Goal: Transaction & Acquisition: Purchase product/service

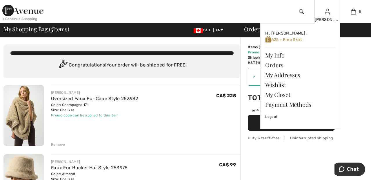
click at [329, 14] on img at bounding box center [327, 11] width 5 height 7
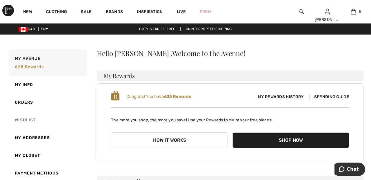
click at [30, 120] on link "Wishlist" at bounding box center [47, 120] width 79 height 18
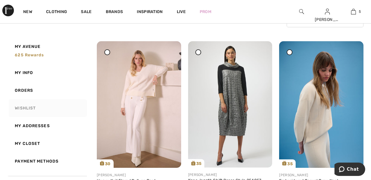
scroll to position [59, 0]
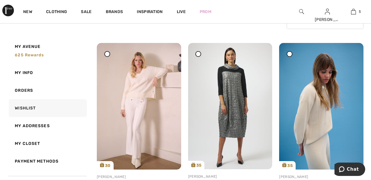
click at [108, 55] on div at bounding box center [107, 54] width 6 height 6
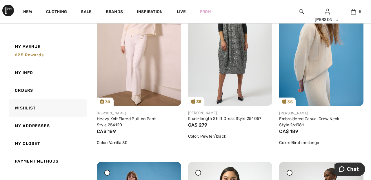
scroll to position [0, 0]
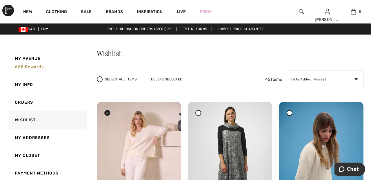
click at [170, 78] on div "Delete Selected" at bounding box center [167, 79] width 46 height 5
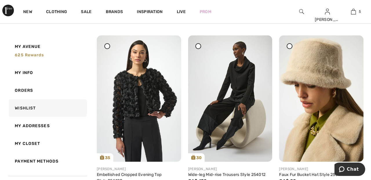
scroll to position [249, 0]
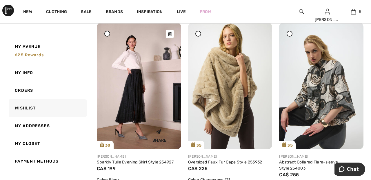
click at [143, 98] on img at bounding box center [139, 86] width 84 height 126
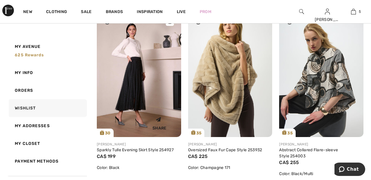
scroll to position [472, 0]
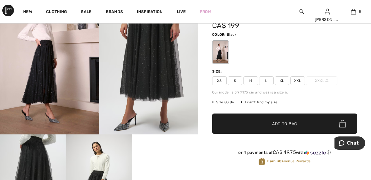
click at [302, 79] on span "XXL" at bounding box center [298, 80] width 15 height 9
click at [303, 124] on span "✔ Added to Bag Add to Bag" at bounding box center [284, 123] width 145 height 20
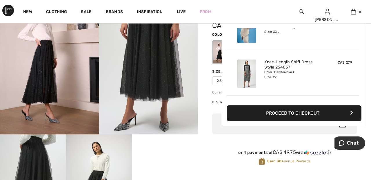
scroll to position [199, 0]
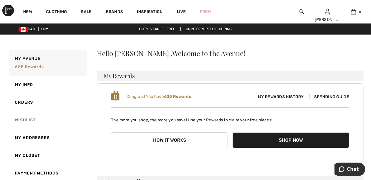
click at [35, 116] on link "Wishlist" at bounding box center [47, 120] width 79 height 18
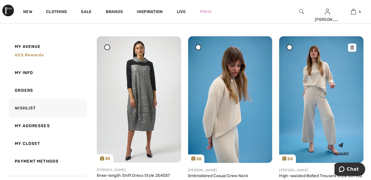
click at [318, 87] on img at bounding box center [321, 99] width 84 height 126
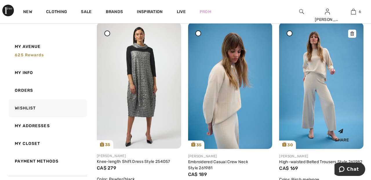
scroll to position [93, 0]
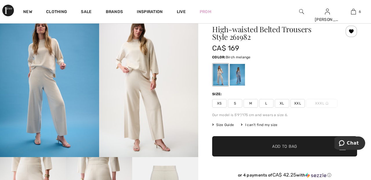
scroll to position [28, 0]
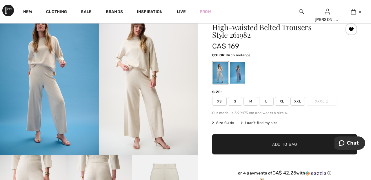
click at [243, 73] on div at bounding box center [237, 73] width 15 height 22
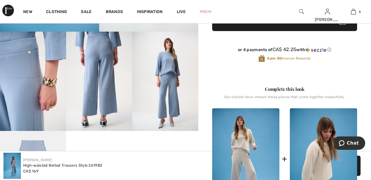
scroll to position [151, 0]
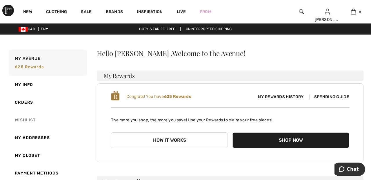
click at [32, 117] on link "Wishlist" at bounding box center [47, 120] width 79 height 18
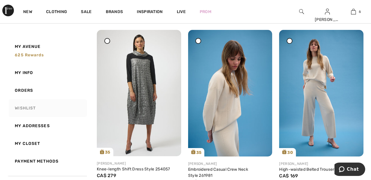
scroll to position [75, 0]
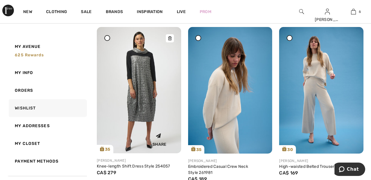
click at [151, 81] on img at bounding box center [139, 90] width 84 height 126
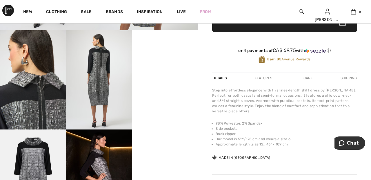
scroll to position [153, 0]
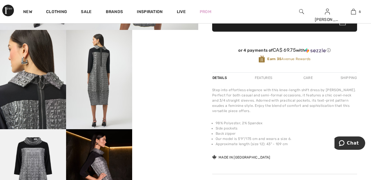
click at [175, 63] on video "Your browser does not support the video tag." at bounding box center [165, 46] width 66 height 33
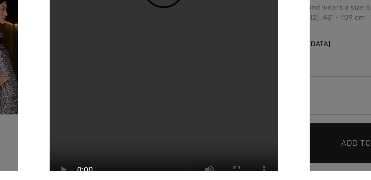
scroll to position [204, 0]
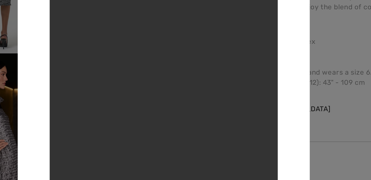
click at [276, 68] on div at bounding box center [185, 90] width 371 height 180
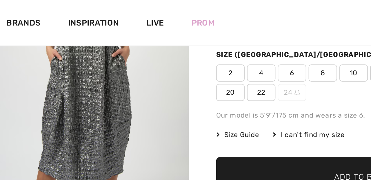
scroll to position [85, 0]
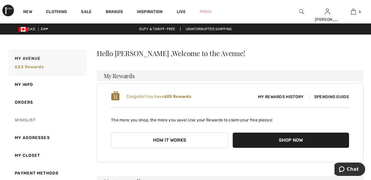
click at [32, 120] on link "Wishlist" at bounding box center [47, 120] width 79 height 18
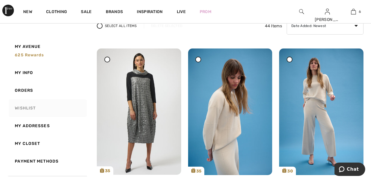
scroll to position [54, 0]
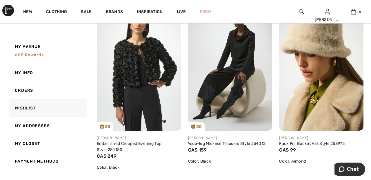
click at [162, 70] on img at bounding box center [139, 67] width 84 height 126
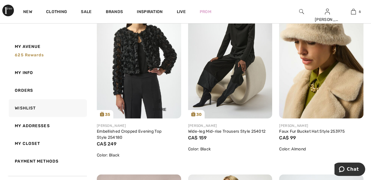
scroll to position [308, 0]
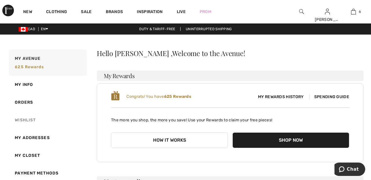
click at [28, 117] on link "Wishlist" at bounding box center [47, 120] width 79 height 18
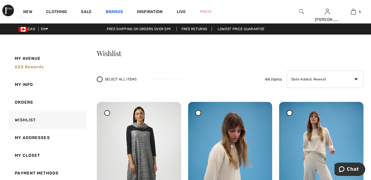
click at [119, 11] on link "Brands" at bounding box center [114, 12] width 17 height 6
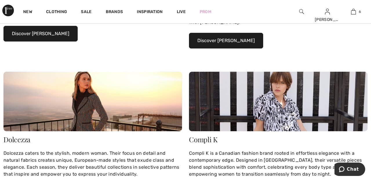
scroll to position [192, 0]
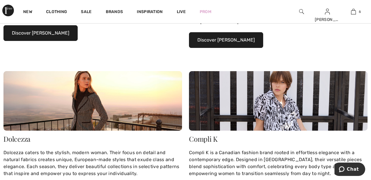
click at [61, 32] on button "Discover [PERSON_NAME]" at bounding box center [40, 33] width 74 height 16
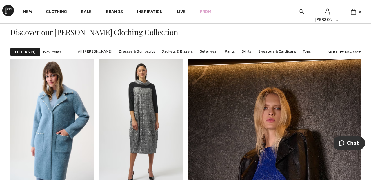
scroll to position [135, 0]
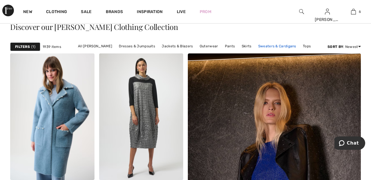
click at [278, 46] on link "Sweaters & Cardigans" at bounding box center [278, 46] width 44 height 8
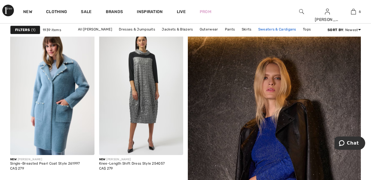
scroll to position [163, 0]
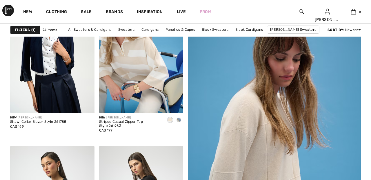
scroll to position [102, 0]
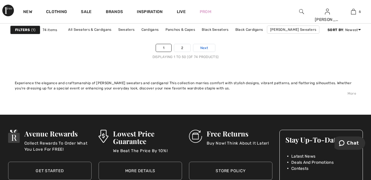
click at [207, 46] on span "Next" at bounding box center [204, 47] width 8 height 5
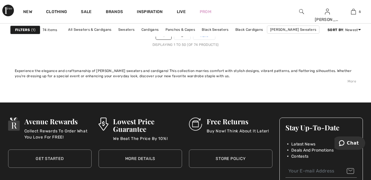
scroll to position [2469, 0]
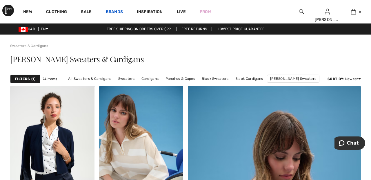
click at [117, 13] on link "Brands" at bounding box center [114, 12] width 17 height 6
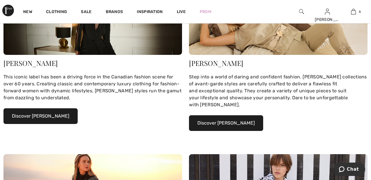
scroll to position [111, 0]
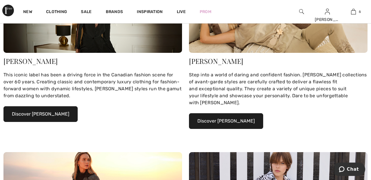
click at [63, 113] on button "Discover [PERSON_NAME]" at bounding box center [40, 114] width 74 height 16
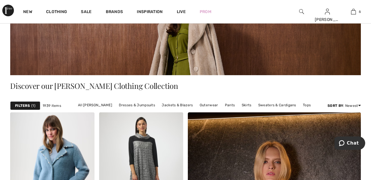
scroll to position [75, 0]
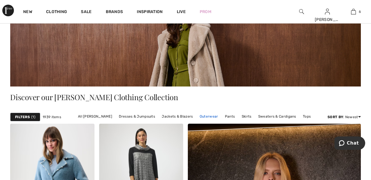
click at [210, 116] on link "Outerwear" at bounding box center [209, 117] width 24 height 8
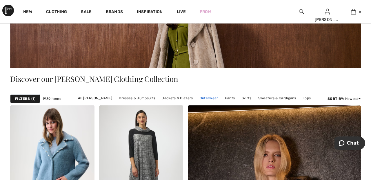
scroll to position [93, 0]
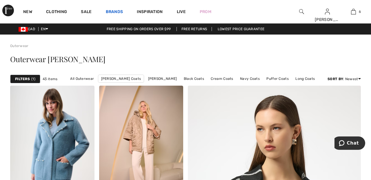
click at [115, 11] on link "Brands" at bounding box center [114, 12] width 17 height 6
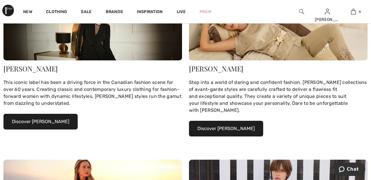
scroll to position [107, 0]
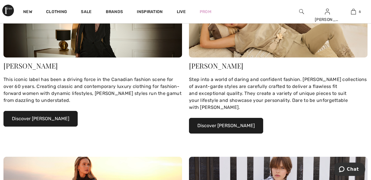
click at [61, 117] on button "Discover Joseph Ribkoff" at bounding box center [40, 119] width 74 height 16
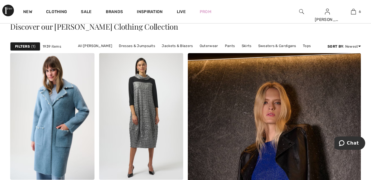
scroll to position [135, 0]
click at [181, 47] on link "Jackets & Blazers" at bounding box center [177, 46] width 37 height 8
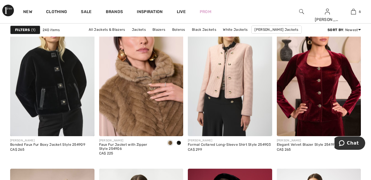
scroll to position [2004, 0]
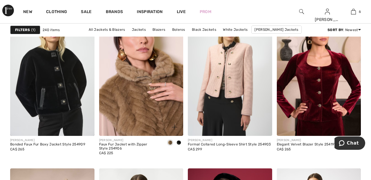
click at [145, 105] on img at bounding box center [141, 72] width 84 height 126
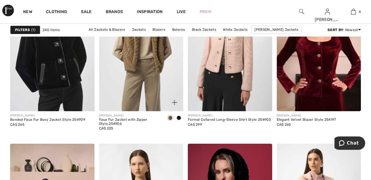
scroll to position [2032, 0]
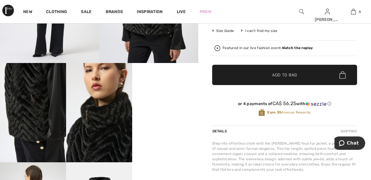
scroll to position [121, 0]
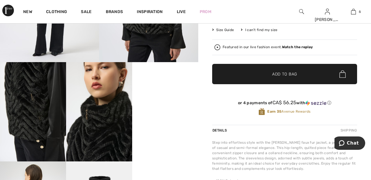
click at [166, 95] on video "Your browser does not support the video tag." at bounding box center [165, 78] width 66 height 33
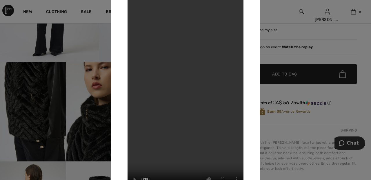
click at [283, 16] on div at bounding box center [185, 90] width 371 height 180
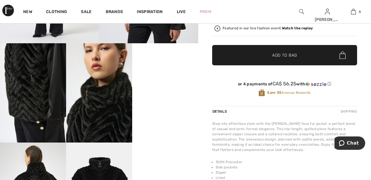
scroll to position [150, 0]
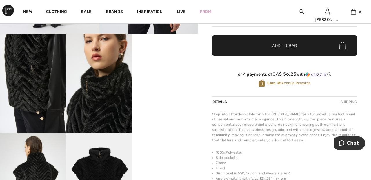
click at [104, 103] on img at bounding box center [99, 83] width 66 height 99
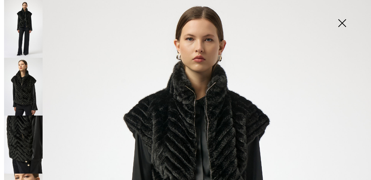
scroll to position [13, 0]
click at [29, 91] on img at bounding box center [23, 87] width 39 height 58
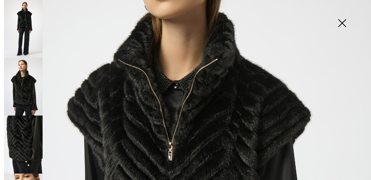
scroll to position [107, 0]
click at [33, 134] on img at bounding box center [23, 144] width 39 height 58
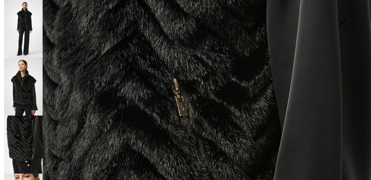
scroll to position [98, 0]
click at [30, 133] on img at bounding box center [23, 144] width 39 height 58
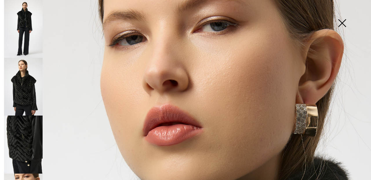
scroll to position [0, 0]
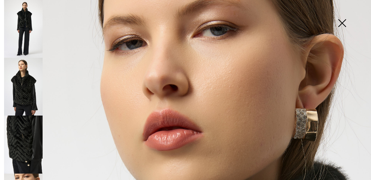
click at [344, 22] on img at bounding box center [342, 24] width 29 height 30
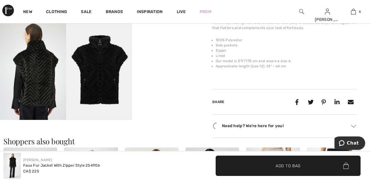
scroll to position [263, 0]
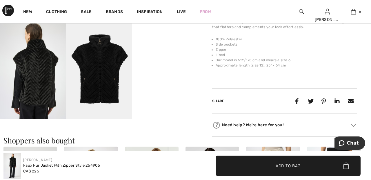
click at [111, 73] on img at bounding box center [99, 69] width 66 height 99
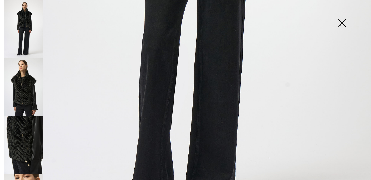
scroll to position [349, 0]
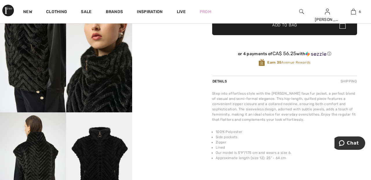
scroll to position [171, 0]
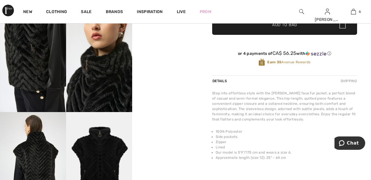
click at [111, 150] on img at bounding box center [99, 161] width 66 height 99
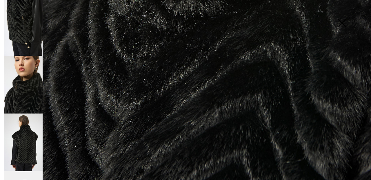
scroll to position [126, 0]
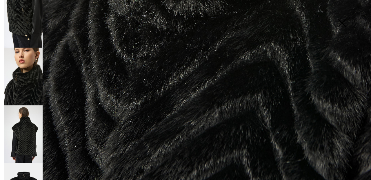
click at [29, 124] on img at bounding box center [23, 134] width 39 height 58
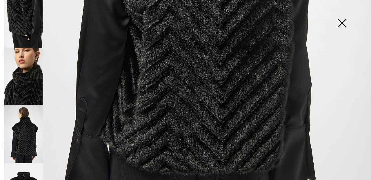
scroll to position [349, 0]
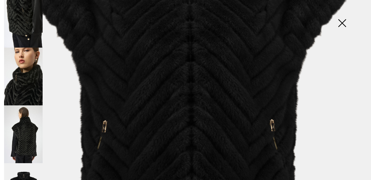
scroll to position [206, 0]
click at [345, 26] on img at bounding box center [342, 24] width 29 height 30
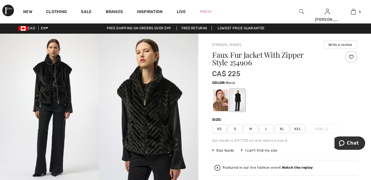
scroll to position [0, 0]
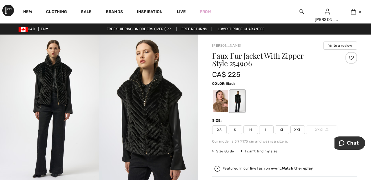
click at [354, 59] on div at bounding box center [352, 58] width 12 height 12
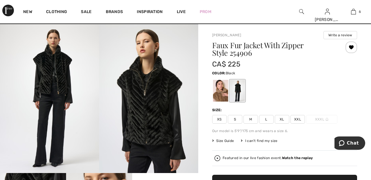
scroll to position [12, 0]
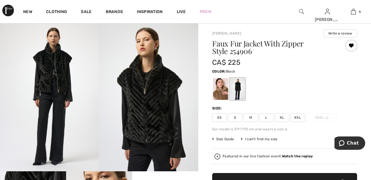
click at [305, 117] on span "XXL" at bounding box center [298, 117] width 15 height 9
click at [308, 180] on span "✔ Added to Bag Add to Bag" at bounding box center [284, 183] width 145 height 20
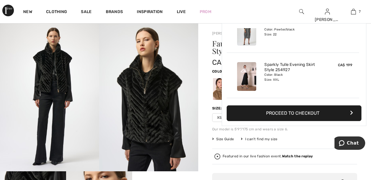
scroll to position [244, 0]
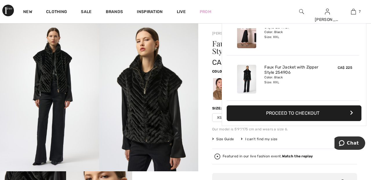
click at [186, 44] on img at bounding box center [148, 96] width 99 height 149
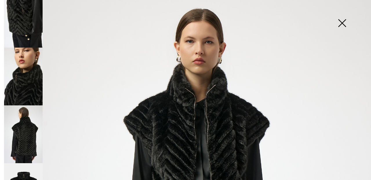
scroll to position [0, 0]
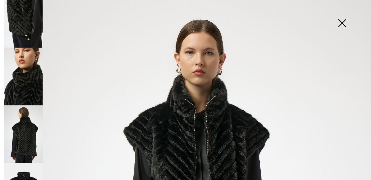
click at [345, 26] on img at bounding box center [342, 24] width 29 height 30
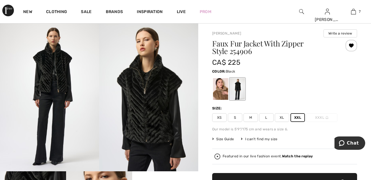
click at [221, 90] on div at bounding box center [220, 89] width 15 height 22
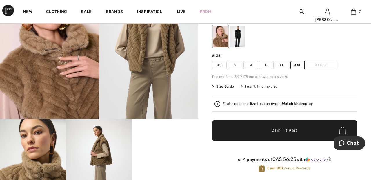
scroll to position [66, 0]
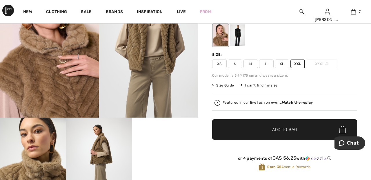
click at [316, 131] on span "✔ Added to Bag Add to Bag" at bounding box center [284, 129] width 145 height 20
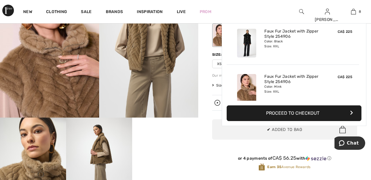
scroll to position [289, 0]
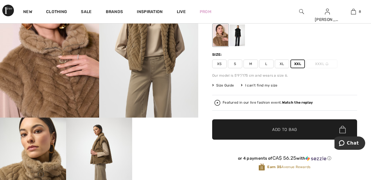
click at [303, 104] on strong "Watch the replay" at bounding box center [297, 102] width 31 height 4
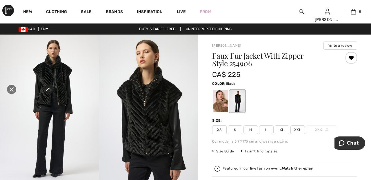
scroll to position [0, 0]
click at [14, 93] on icon "Close live curation" at bounding box center [11, 89] width 7 height 7
click at [364, 11] on link "8" at bounding box center [354, 11] width 26 height 7
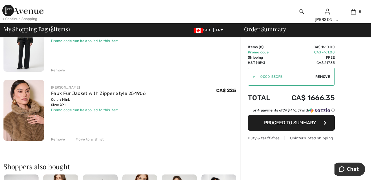
scroll to position [491, 0]
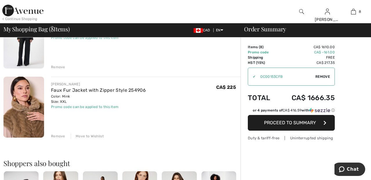
click at [93, 135] on div "Move to Wishlist" at bounding box center [87, 135] width 33 height 5
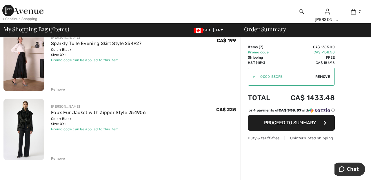
scroll to position [400, 0]
click at [57, 155] on div "Remove" at bounding box center [146, 158] width 190 height 6
click at [59, 156] on div "Remove" at bounding box center [58, 158] width 14 height 5
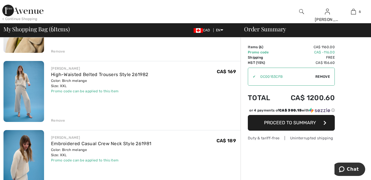
scroll to position [160, 0]
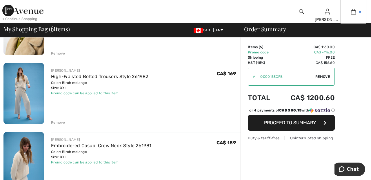
click at [355, 11] on img at bounding box center [353, 11] width 5 height 7
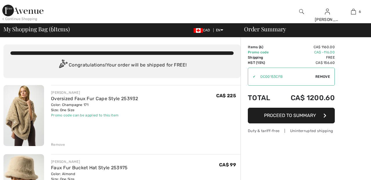
scroll to position [0, 0]
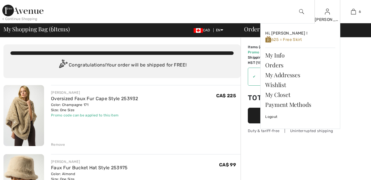
click at [327, 15] on img at bounding box center [327, 11] width 5 height 7
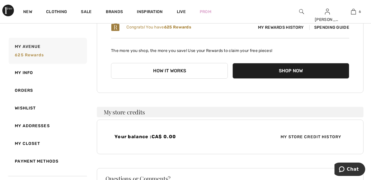
scroll to position [70, 0]
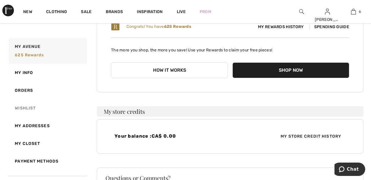
click at [30, 108] on link "Wishlist" at bounding box center [47, 108] width 79 height 18
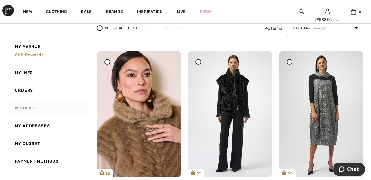
scroll to position [50, 0]
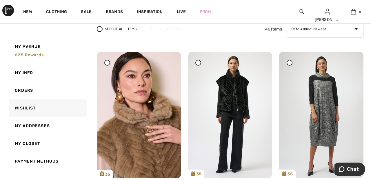
click at [200, 62] on div at bounding box center [198, 63] width 6 height 6
click at [174, 23] on div "Live" at bounding box center [181, 12] width 23 height 24
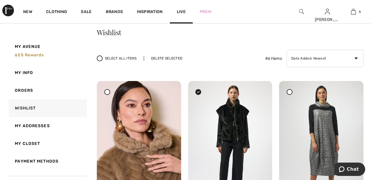
scroll to position [9, 0]
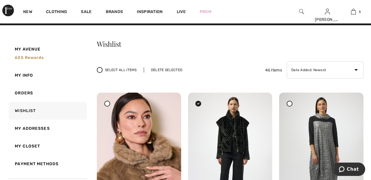
click at [173, 70] on div "Delete Selected" at bounding box center [167, 69] width 46 height 5
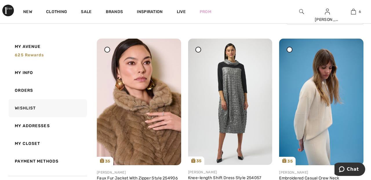
scroll to position [64, 0]
click at [137, 127] on img at bounding box center [139, 101] width 84 height 126
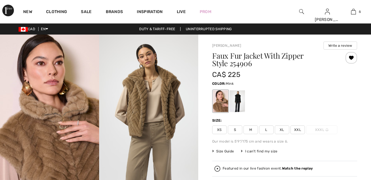
click at [301, 128] on span "XXL" at bounding box center [298, 129] width 15 height 9
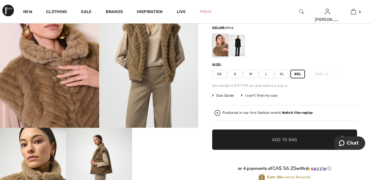
scroll to position [57, 0]
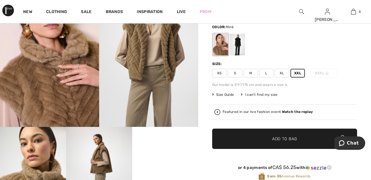
click at [305, 139] on span "✔ Added to Bag Add to Bag" at bounding box center [284, 138] width 145 height 20
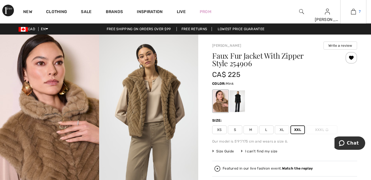
click at [357, 13] on link "7" at bounding box center [354, 11] width 26 height 7
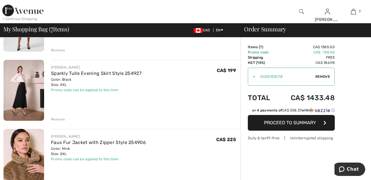
scroll to position [371, 0]
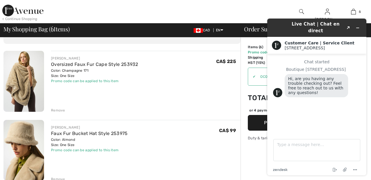
scroll to position [0, 0]
click at [359, 26] on icon "Minimize widget" at bounding box center [358, 28] width 4 height 4
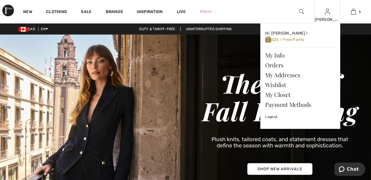
click at [327, 13] on img at bounding box center [327, 11] width 5 height 7
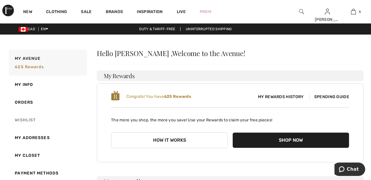
click at [32, 119] on link "Wishlist" at bounding box center [47, 120] width 79 height 18
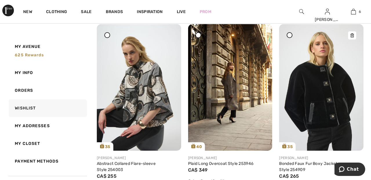
click at [307, 93] on img at bounding box center [321, 87] width 84 height 126
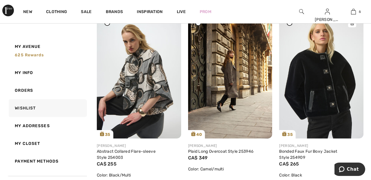
scroll to position [646, 0]
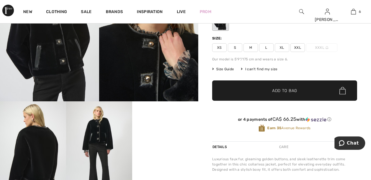
scroll to position [88, 0]
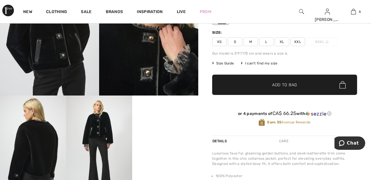
click at [105, 128] on img at bounding box center [99, 144] width 66 height 99
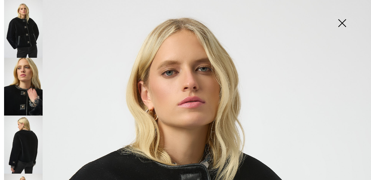
scroll to position [0, 0]
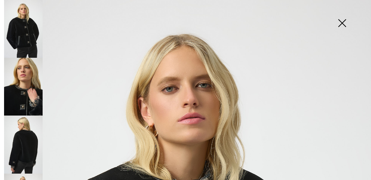
click at [29, 137] on img at bounding box center [23, 144] width 39 height 58
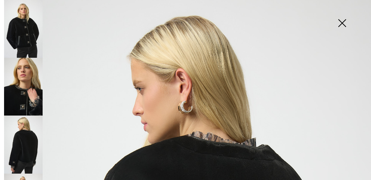
click at [348, 26] on img at bounding box center [342, 24] width 29 height 30
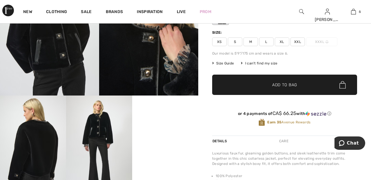
click at [301, 41] on span "XXL" at bounding box center [298, 41] width 15 height 9
click at [311, 85] on span "✔ Added to Bag Add to Bag" at bounding box center [284, 85] width 145 height 20
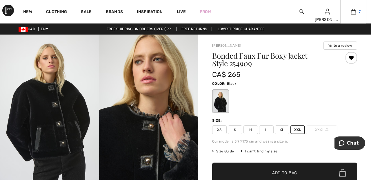
click at [356, 12] on img at bounding box center [353, 11] width 5 height 7
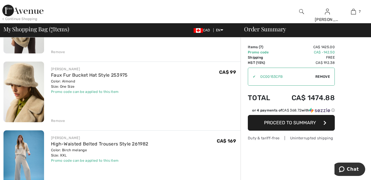
scroll to position [92, 0]
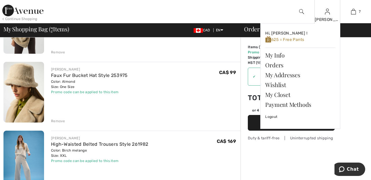
click at [328, 14] on img at bounding box center [327, 11] width 5 height 7
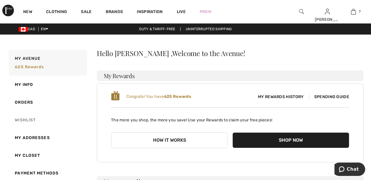
click at [32, 119] on link "Wishlist" at bounding box center [47, 120] width 79 height 18
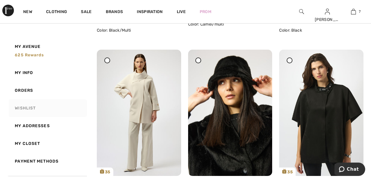
scroll to position [773, 0]
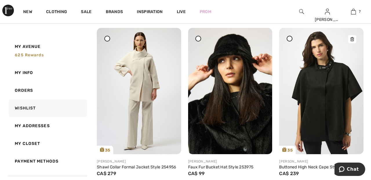
click at [323, 100] on img at bounding box center [321, 91] width 84 height 126
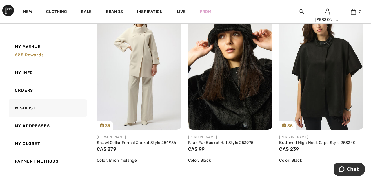
scroll to position [825, 0]
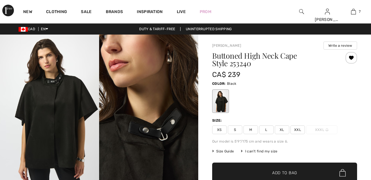
checkbox input "true"
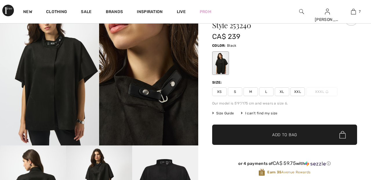
click at [301, 90] on span "XXL" at bounding box center [298, 91] width 15 height 9
click at [302, 135] on span "✔ Added to Bag Add to Bag" at bounding box center [284, 134] width 145 height 20
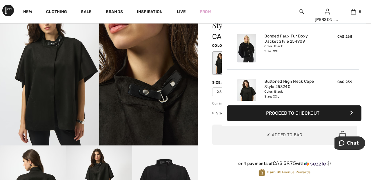
scroll to position [289, 0]
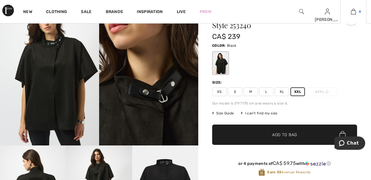
click at [358, 14] on link "8" at bounding box center [354, 11] width 26 height 7
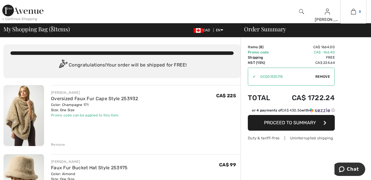
click at [351, 13] on img at bounding box center [353, 11] width 5 height 7
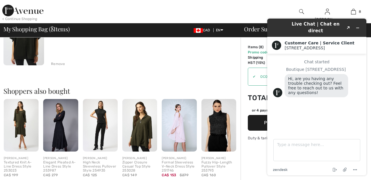
scroll to position [564, 0]
click at [275, 8] on div "< Continue Shopping [PERSON_NAME] Hi, [PERSON_NAME] ! 625 = Free Skirt My Info …" at bounding box center [185, 11] width 371 height 23
click at [221, 79] on div "Shoppers also bought Quick view [PERSON_NAME] Textured Knit A-Line Dress Style …" at bounding box center [121, 127] width 237 height 109
click at [367, 14] on div "Live Chat | Chat en direct Created with Sketch. Customer Care | Service Client …" at bounding box center [317, 97] width 108 height 166
click at [361, 25] on button "Minimize widget" at bounding box center [357, 28] width 9 height 8
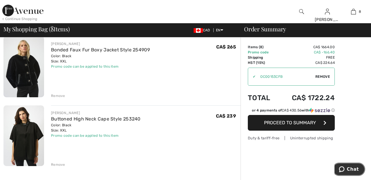
scroll to position [463, 0]
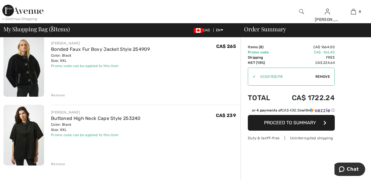
click at [57, 164] on div "Remove" at bounding box center [58, 163] width 14 height 5
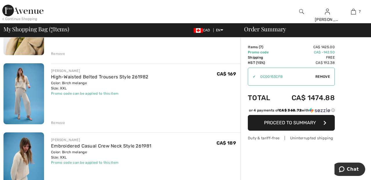
scroll to position [0, 0]
